Goal: Information Seeking & Learning: Understand process/instructions

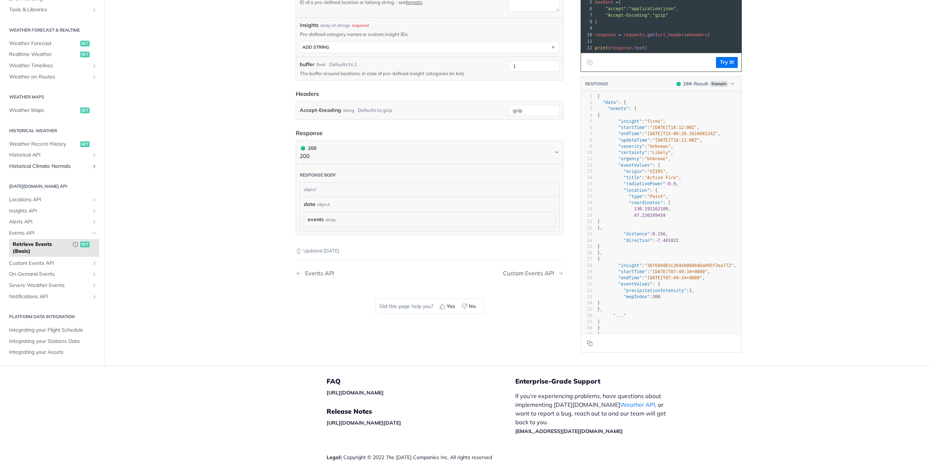
scroll to position [215, 0]
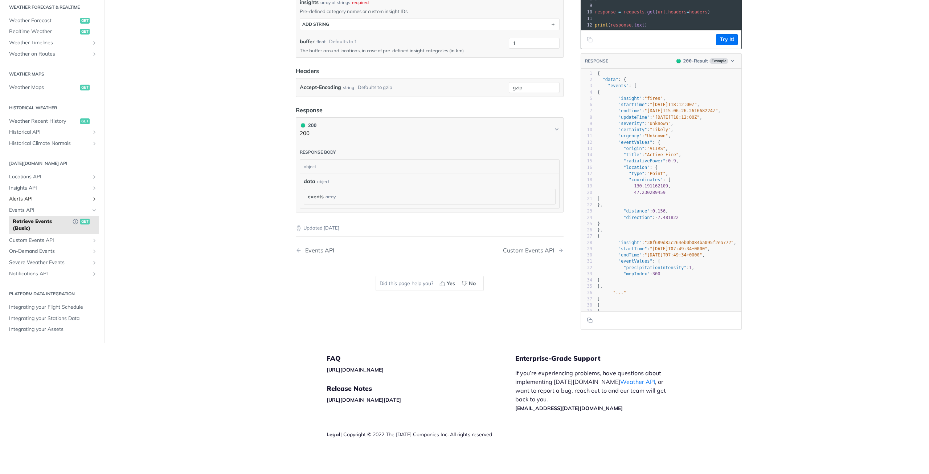
click at [40, 198] on span "Alerts API" at bounding box center [49, 198] width 81 height 7
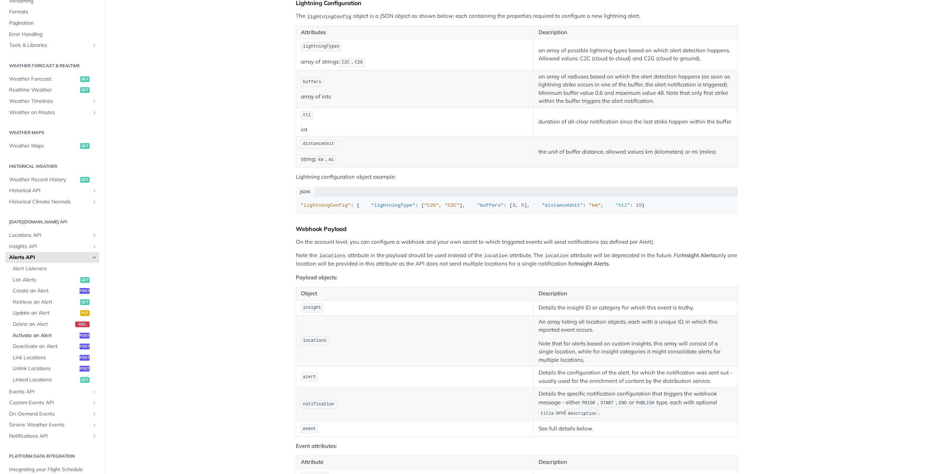
scroll to position [131, 0]
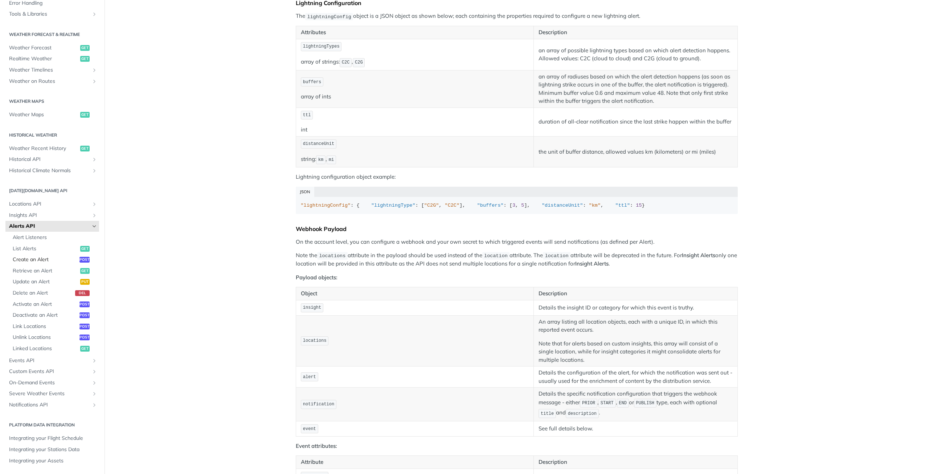
click at [33, 257] on span "Create an Alert" at bounding box center [45, 259] width 65 height 7
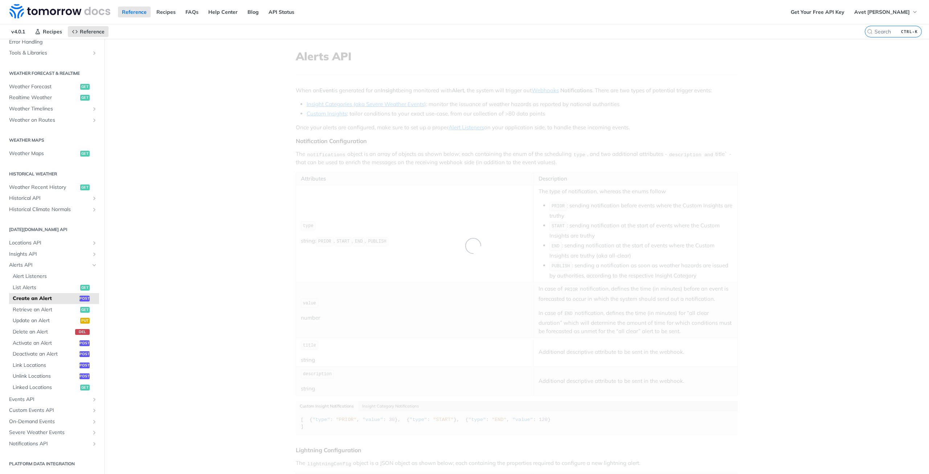
select select "true"
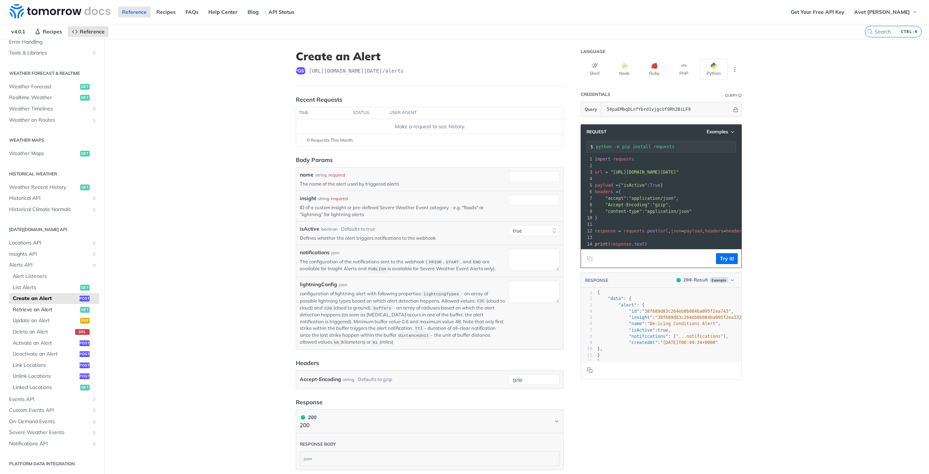
click at [27, 312] on span "Retrieve an Alert" at bounding box center [46, 309] width 66 height 7
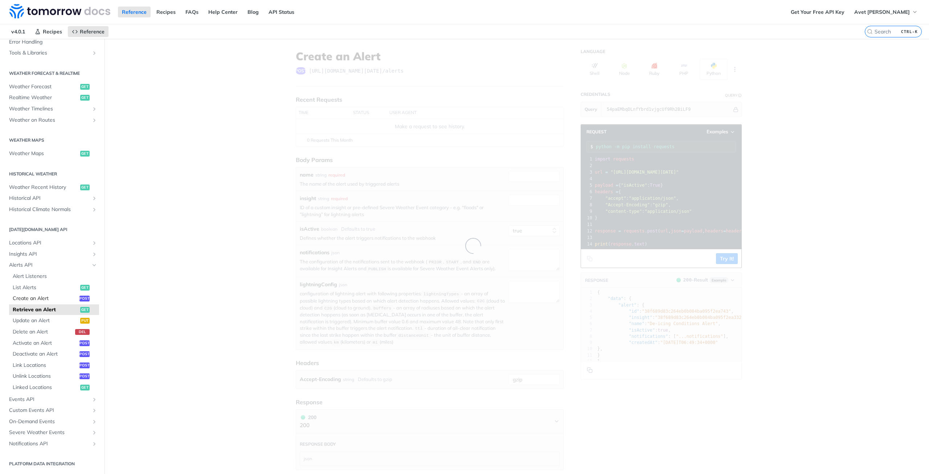
click at [28, 298] on span "Create an Alert" at bounding box center [45, 298] width 65 height 7
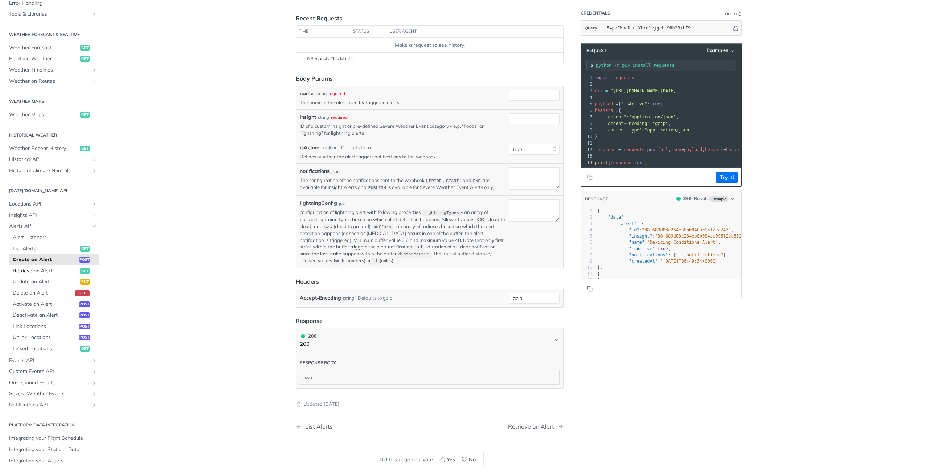
scroll to position [109, 0]
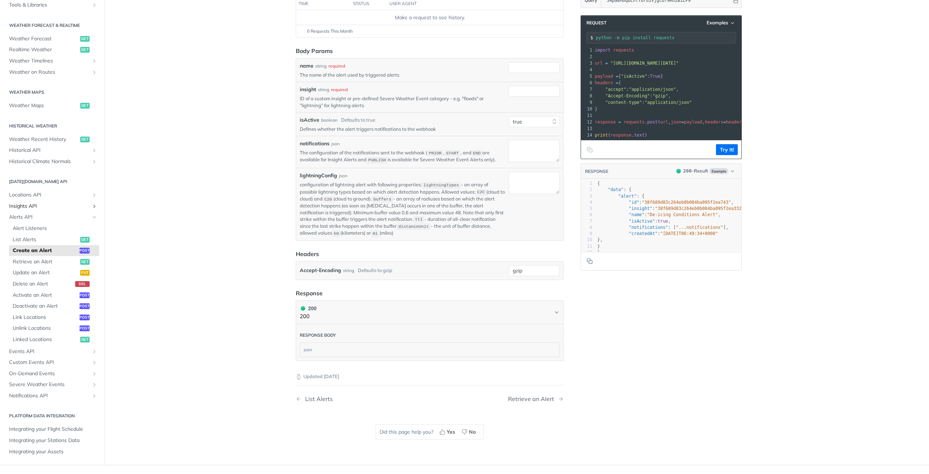
click at [66, 201] on link "Insights API" at bounding box center [52, 206] width 94 height 11
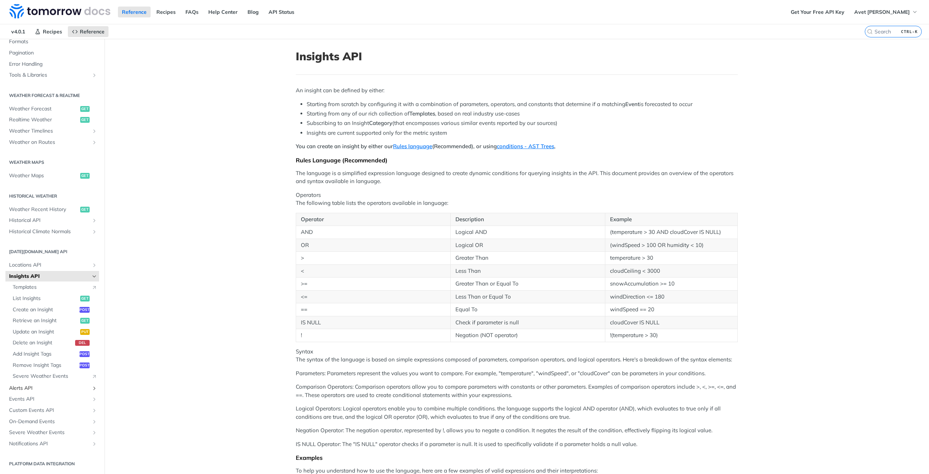
click at [43, 388] on span "Alerts API" at bounding box center [49, 387] width 81 height 7
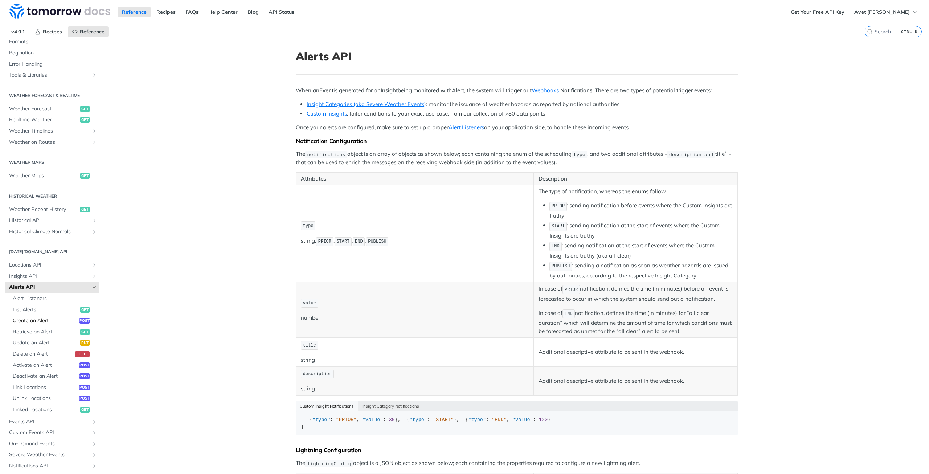
click at [38, 318] on span "Create an Alert" at bounding box center [45, 320] width 65 height 7
select select "true"
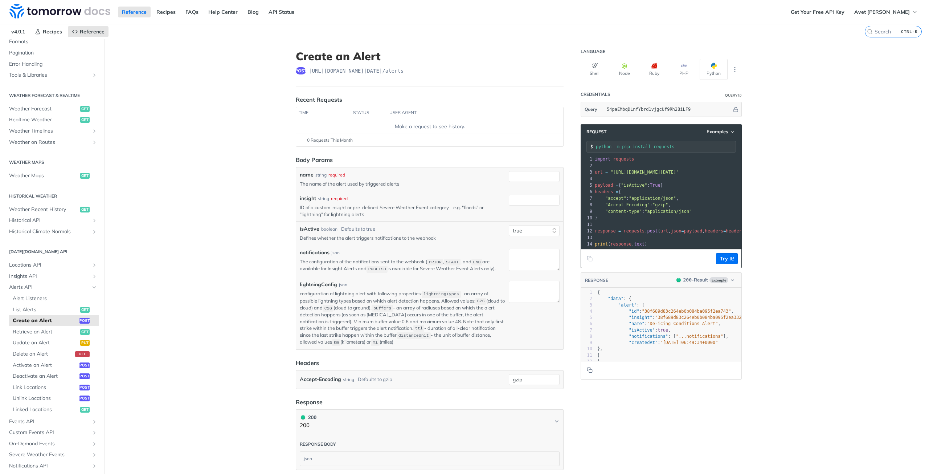
scroll to position [109, 0]
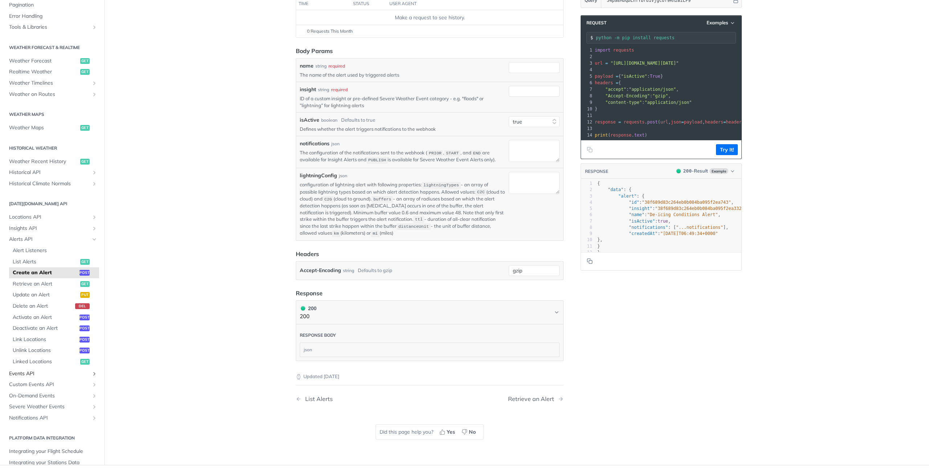
click at [86, 370] on link "Events API" at bounding box center [52, 373] width 94 height 11
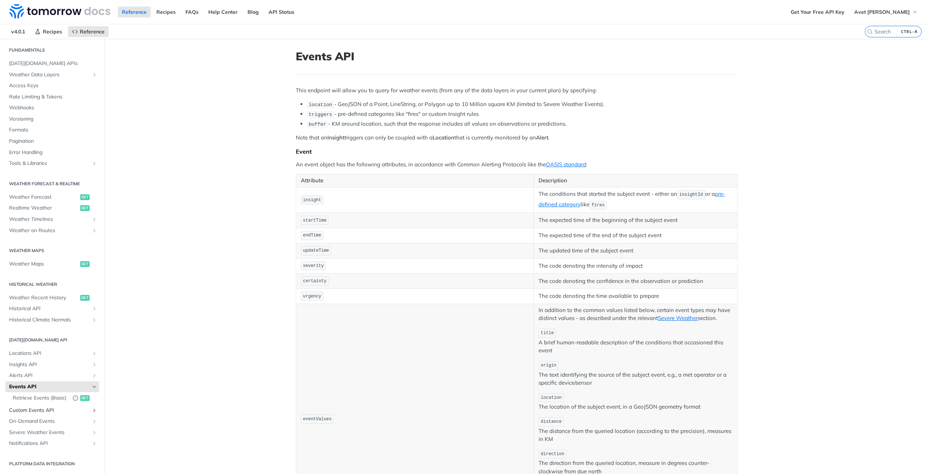
click at [42, 414] on link "Custom Events API" at bounding box center [52, 410] width 94 height 11
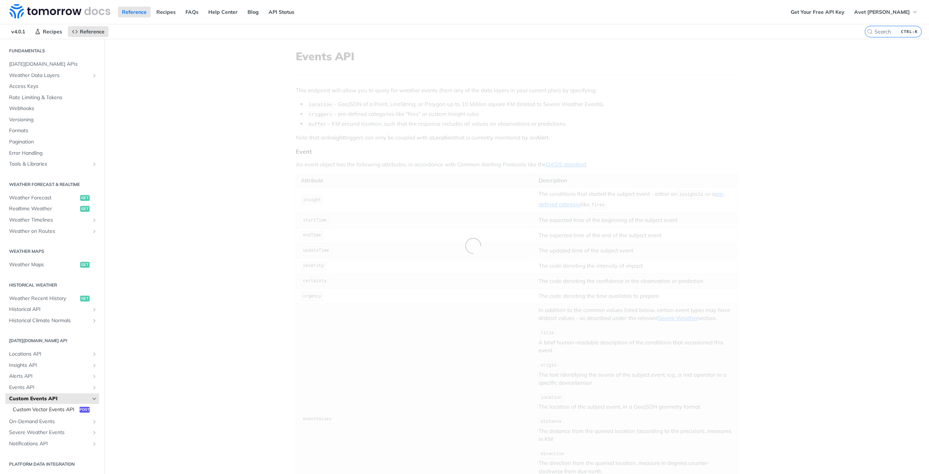
click at [46, 406] on span "Custom Vector Events API" at bounding box center [45, 409] width 65 height 7
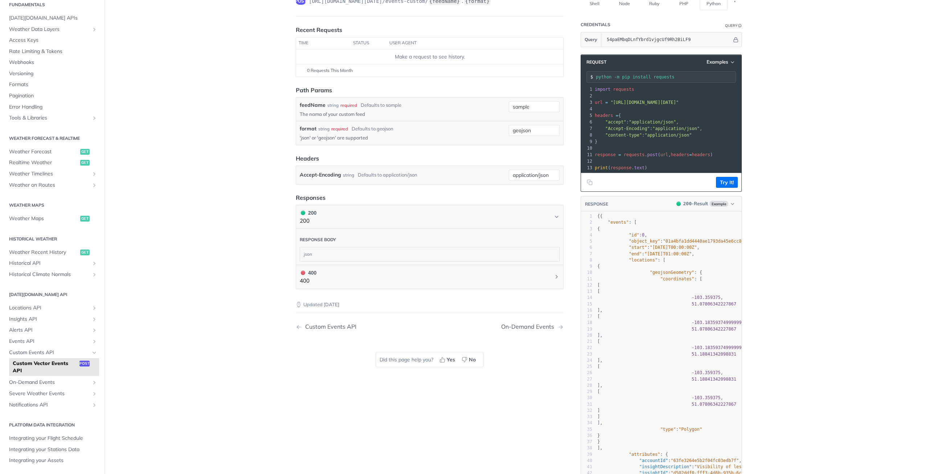
scroll to position [73, 0]
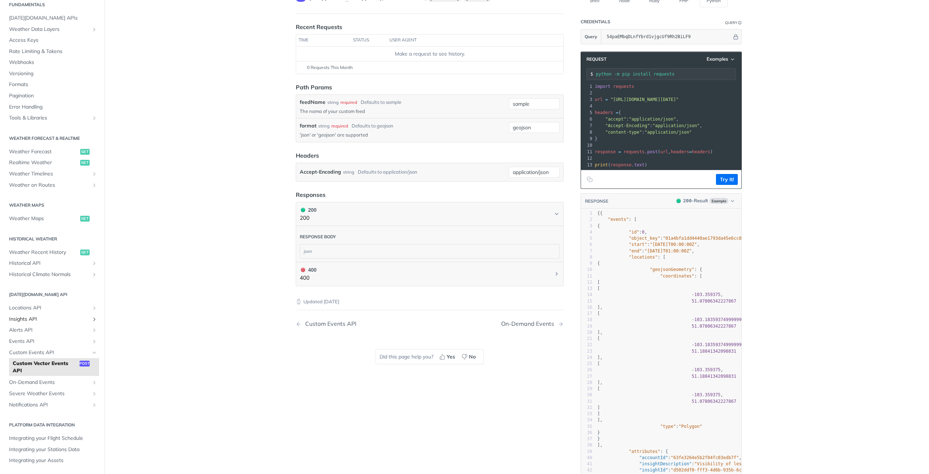
click at [85, 319] on link "Insights API" at bounding box center [52, 318] width 94 height 11
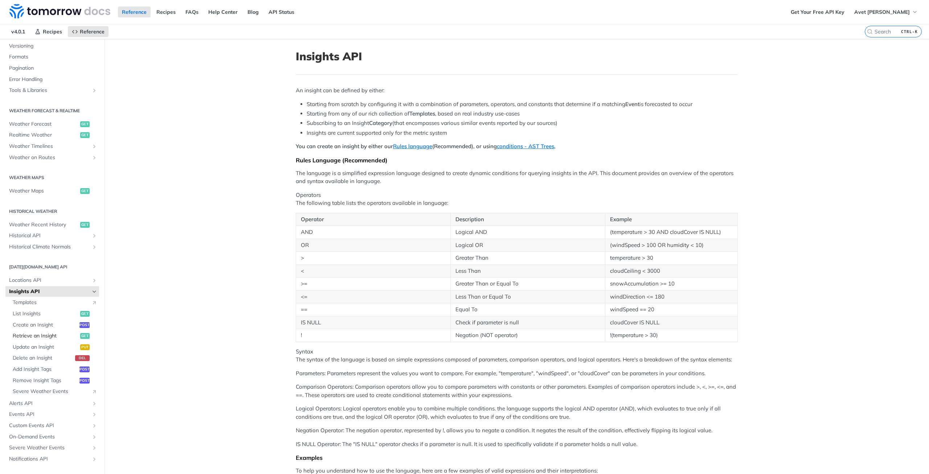
scroll to position [109, 0]
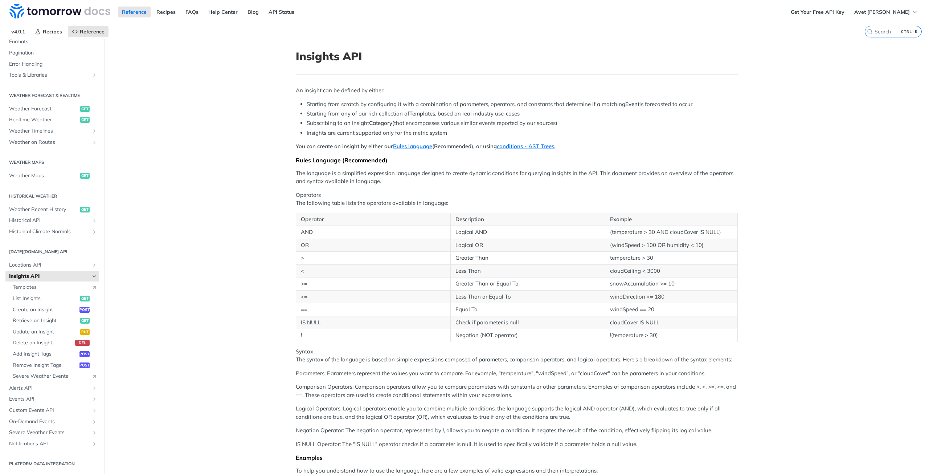
click at [91, 275] on icon "Hide subpages for Insights API" at bounding box center [94, 276] width 6 height 6
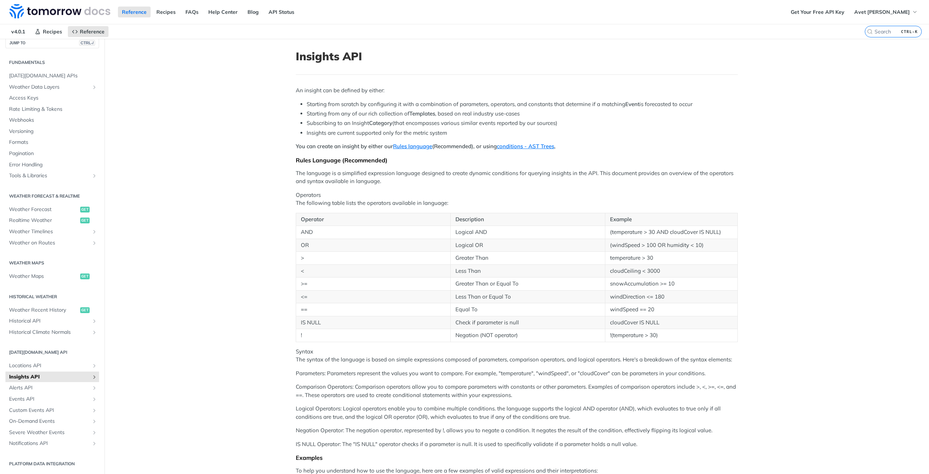
click at [91, 376] on icon "Show subpages for Insights API" at bounding box center [94, 377] width 6 height 6
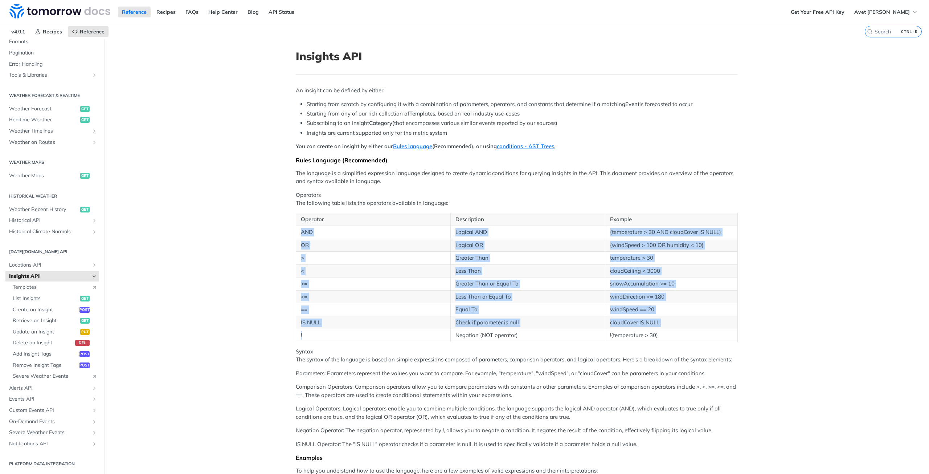
drag, startPoint x: 300, startPoint y: 231, endPoint x: 382, endPoint y: 332, distance: 130.3
click at [382, 332] on tbody "AND Logical AND (temperature > 30 AND cloudCover IS NULL) OR Logical OR (windSp…" at bounding box center [517, 284] width 442 height 116
drag, startPoint x: 501, startPoint y: 312, endPoint x: 526, endPoint y: 314, distance: 25.1
click at [501, 312] on td "Equal To" at bounding box center [527, 309] width 155 height 13
drag, startPoint x: 643, startPoint y: 325, endPoint x: 652, endPoint y: 332, distance: 11.5
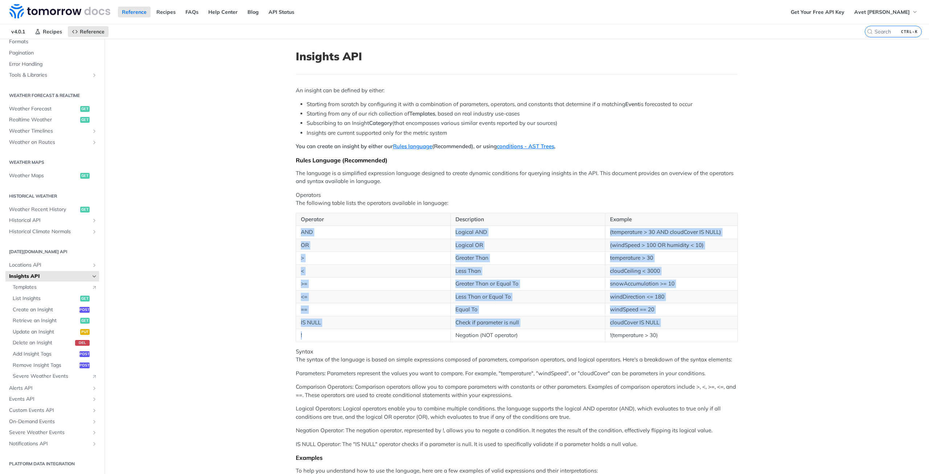
click at [643, 325] on td "cloudCover IS NULL" at bounding box center [671, 322] width 132 height 13
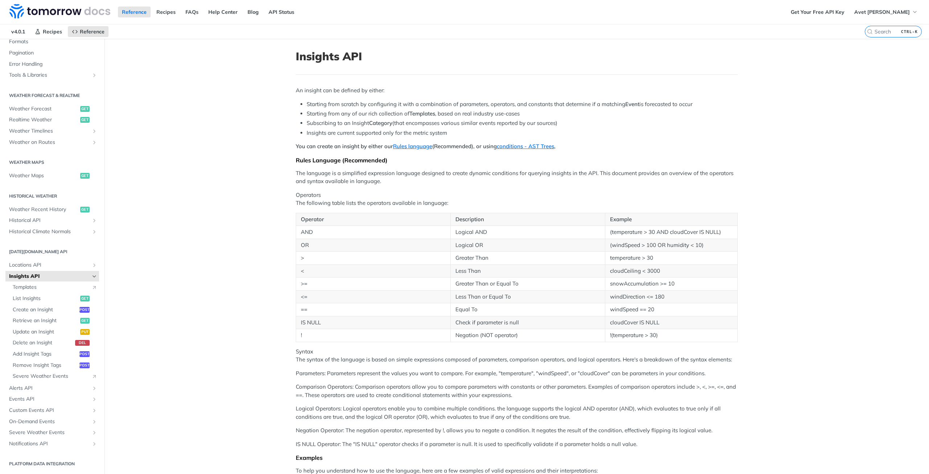
click at [654, 333] on td "!(temperature > 30)" at bounding box center [671, 335] width 132 height 13
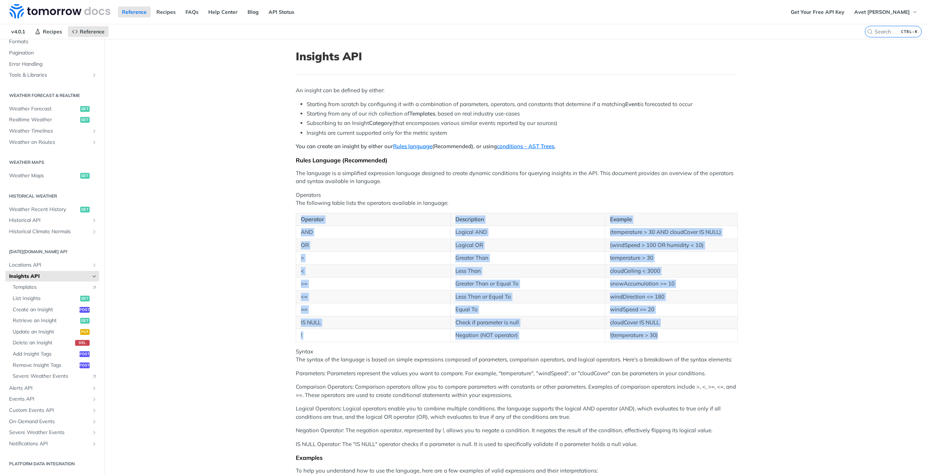
drag, startPoint x: 662, startPoint y: 336, endPoint x: 296, endPoint y: 222, distance: 383.2
click at [296, 222] on table "Operator Description Example AND Logical AND (temperature > 30 AND cloudCover I…" at bounding box center [517, 277] width 442 height 129
click at [296, 222] on th "Operator" at bounding box center [373, 219] width 155 height 13
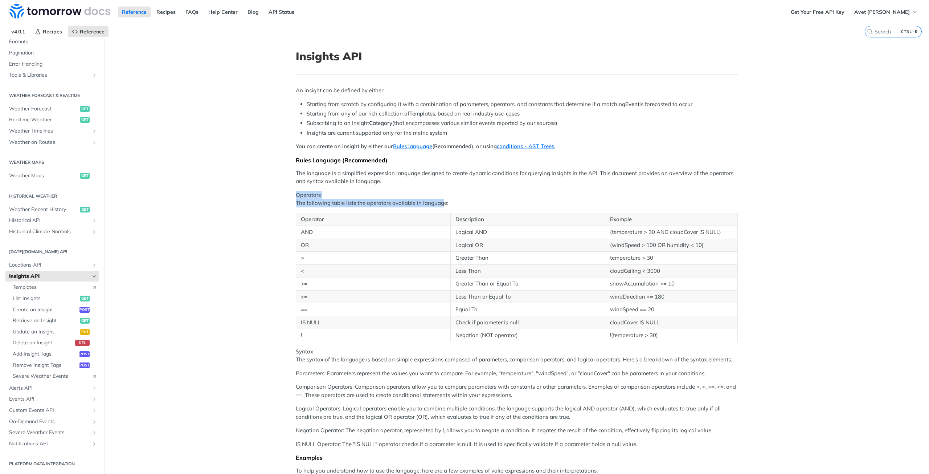
drag, startPoint x: 292, startPoint y: 193, endPoint x: 450, endPoint y: 203, distance: 158.8
click at [450, 203] on p "Operators The following table lists the operators available in language:" at bounding box center [517, 199] width 442 height 16
click at [41, 320] on span "Retrieve an Insight" at bounding box center [46, 320] width 66 height 7
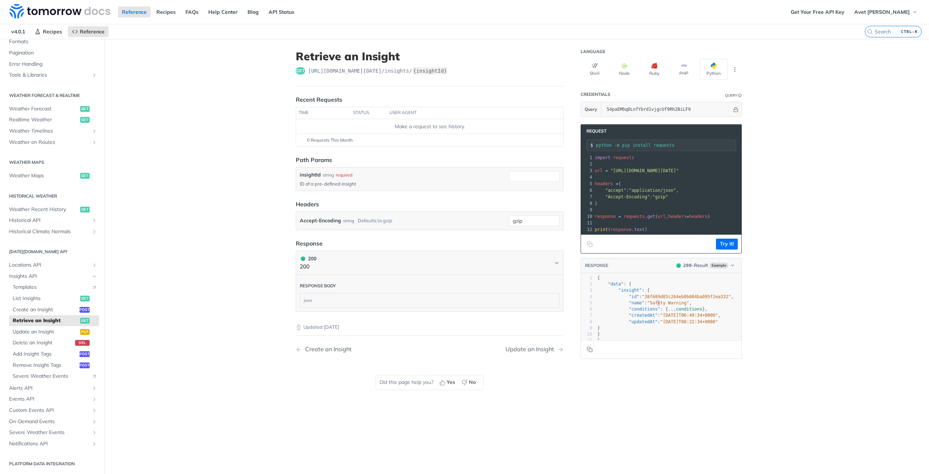
type textarea "ty W"
drag, startPoint x: 655, startPoint y: 309, endPoint x: 665, endPoint y: 310, distance: 10.6
click at [665, 305] on span ""Safety Warning"" at bounding box center [668, 302] width 42 height 5
click at [671, 305] on span ""Safety Warning"" at bounding box center [668, 302] width 42 height 5
type textarea "Safety Warning"
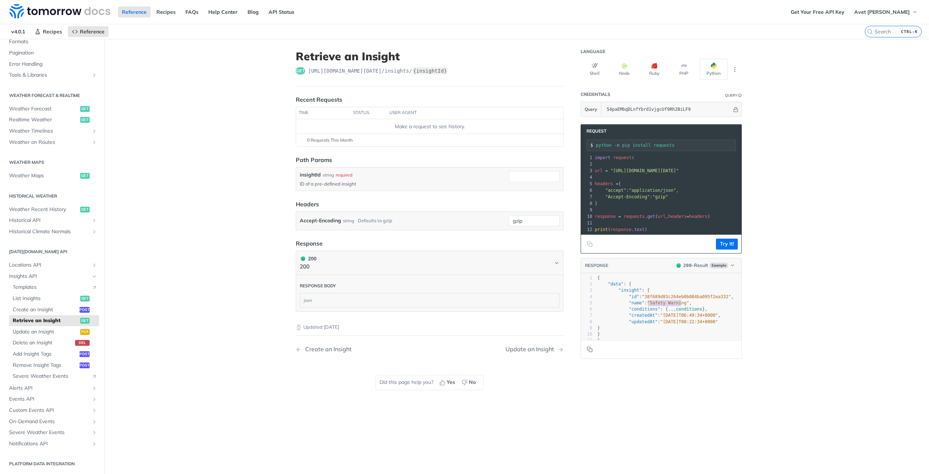
drag, startPoint x: 679, startPoint y: 310, endPoint x: 645, endPoint y: 311, distance: 34.5
click at [645, 306] on pre ""name" : "Safety Warning" ," at bounding box center [671, 303] width 151 height 6
type textarea """
click at [645, 306] on pre ""name" : "Safety Warning" ," at bounding box center [671, 303] width 151 height 6
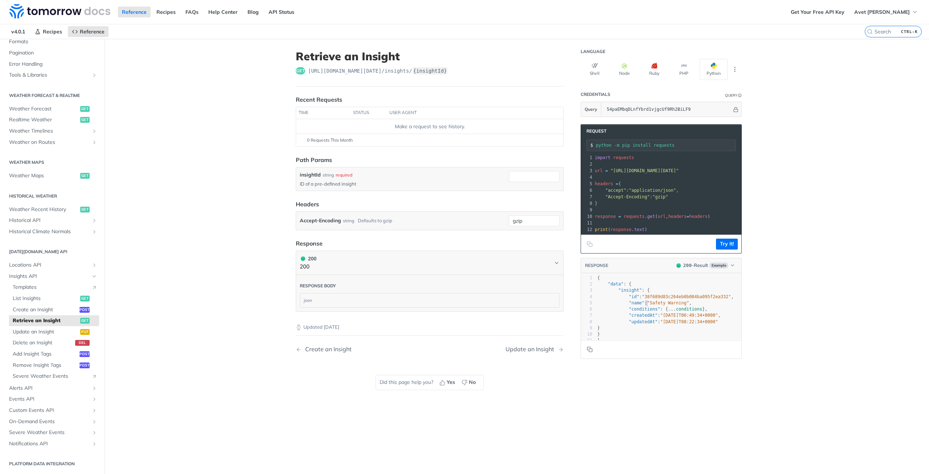
click at [667, 305] on span ""Safety Warning"" at bounding box center [668, 302] width 42 height 5
type textarea "fety Warnin"
drag, startPoint x: 676, startPoint y: 310, endPoint x: 648, endPoint y: 309, distance: 27.9
click at [648, 305] on span ""Safety Warning"" at bounding box center [668, 302] width 42 height 5
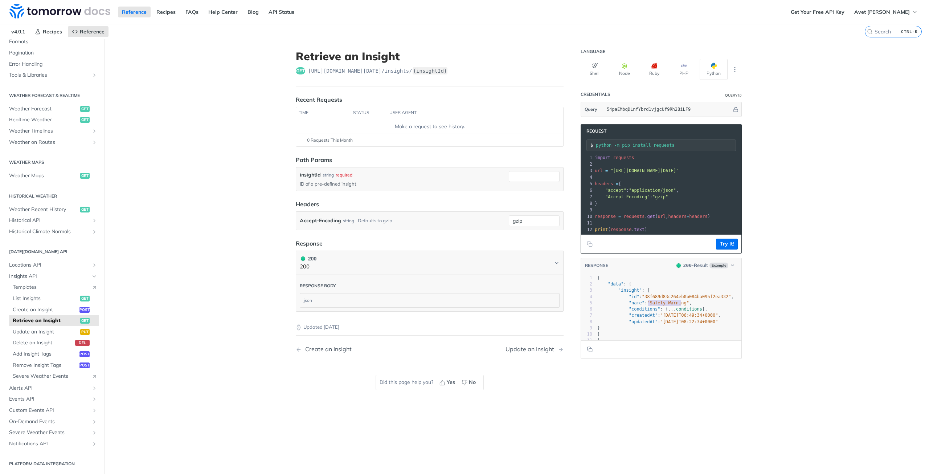
type textarea "Safety Warning""
drag, startPoint x: 644, startPoint y: 307, endPoint x: 680, endPoint y: 308, distance: 35.6
click at [680, 305] on span ""Safety Warning"" at bounding box center [668, 302] width 42 height 5
type textarea ""Safety Warning"
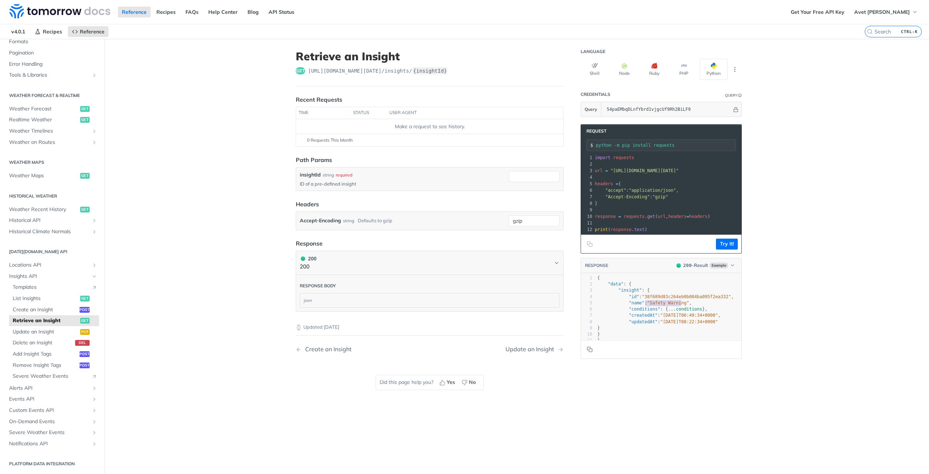
drag, startPoint x: 677, startPoint y: 309, endPoint x: 643, endPoint y: 310, distance: 34.1
click at [647, 305] on span ""Safety Warning"" at bounding box center [668, 302] width 42 height 5
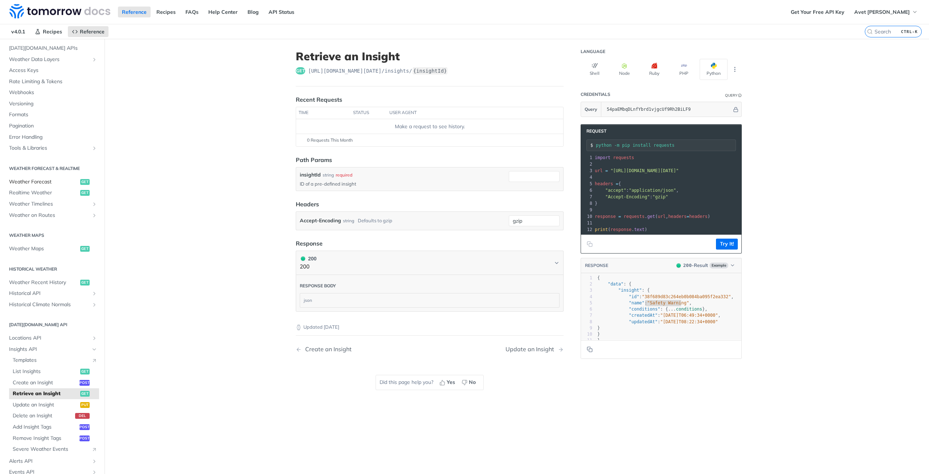
click at [45, 185] on span "Weather Forecast" at bounding box center [43, 181] width 69 height 7
